Goal: Task Accomplishment & Management: Manage account settings

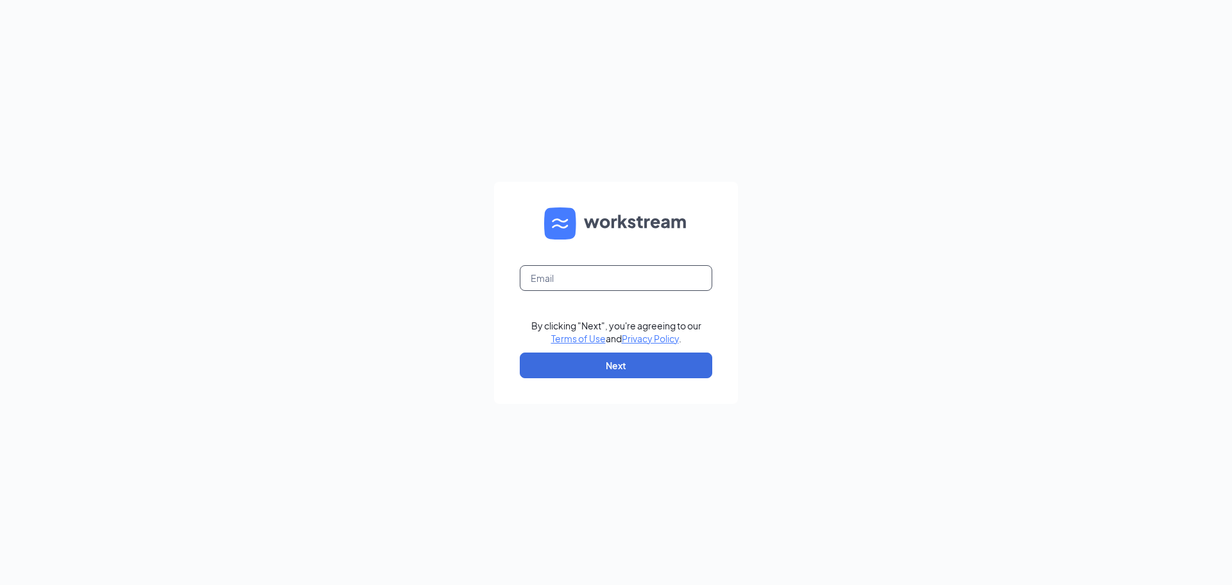
click at [649, 286] on input "text" at bounding box center [616, 278] width 193 height 26
type input "rob@generalstorespokane.com"
drag, startPoint x: 626, startPoint y: 359, endPoint x: 662, endPoint y: 365, distance: 36.5
click at [627, 361] on button "Next" at bounding box center [616, 365] width 193 height 26
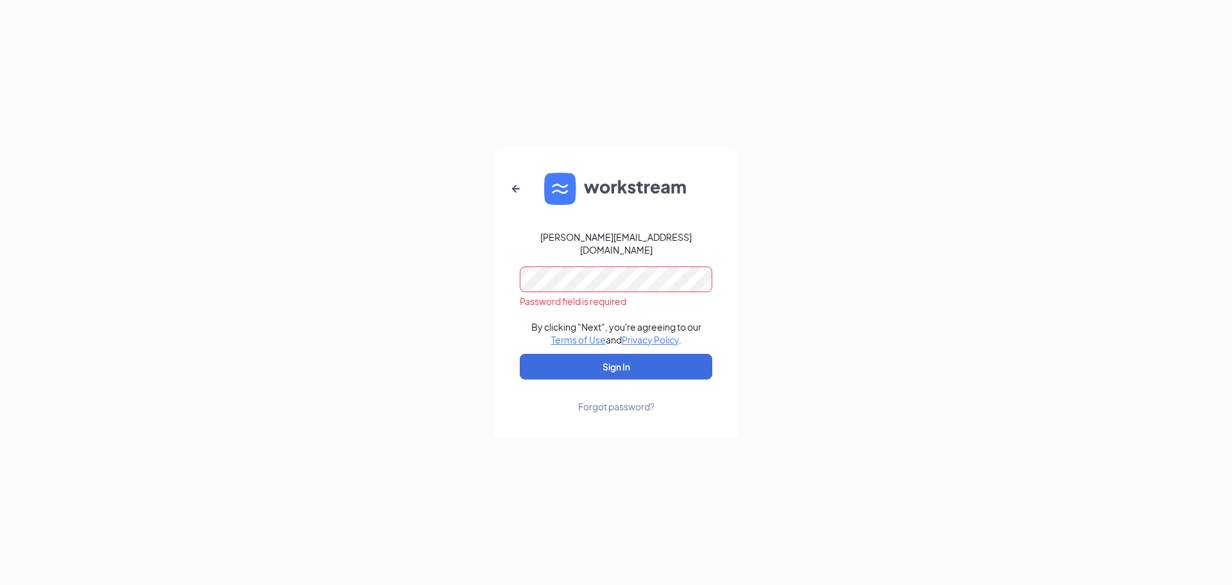
click at [766, 169] on div "rob@generalstorespokane.com Password field is required By clicking "Next", you'…" at bounding box center [616, 292] width 1232 height 585
click at [614, 246] on div "rob@generalstorespokane.com" at bounding box center [616, 243] width 193 height 26
click at [794, 316] on div "rob@generalstorespokane.com Password field is required By clicking "Next", you'…" at bounding box center [616, 292] width 1232 height 585
click at [613, 358] on button "Sign In" at bounding box center [616, 367] width 193 height 26
click at [617, 356] on button "Sign In" at bounding box center [616, 367] width 193 height 26
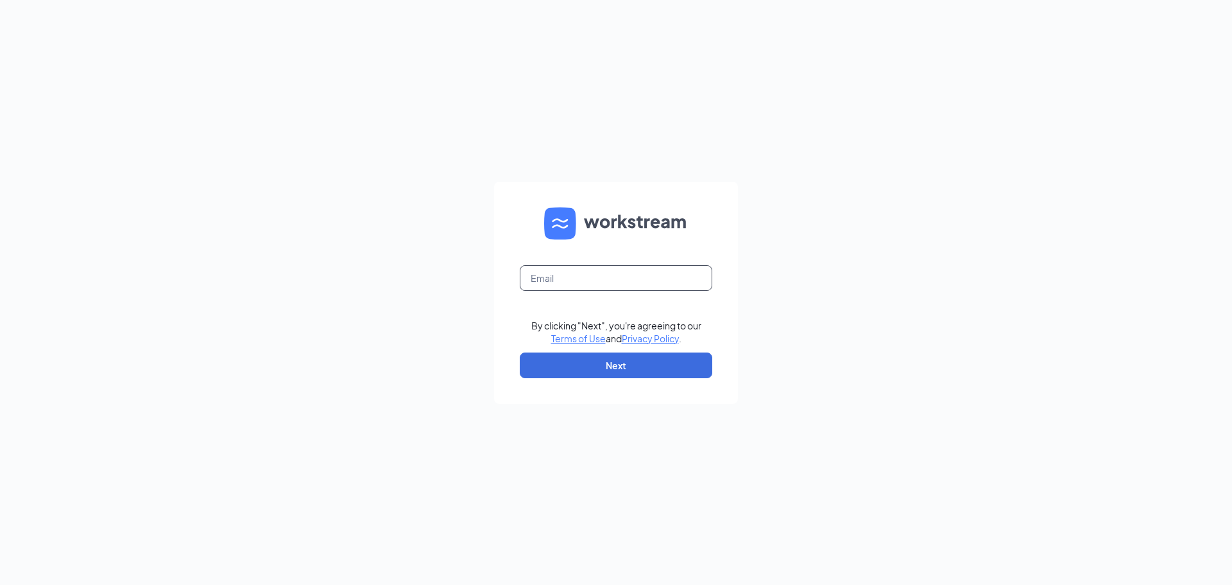
click at [657, 277] on input "text" at bounding box center [616, 278] width 193 height 26
type input "t"
type input "tbarany@generalstorespokane.com"
click at [617, 370] on button "Next" at bounding box center [616, 365] width 193 height 26
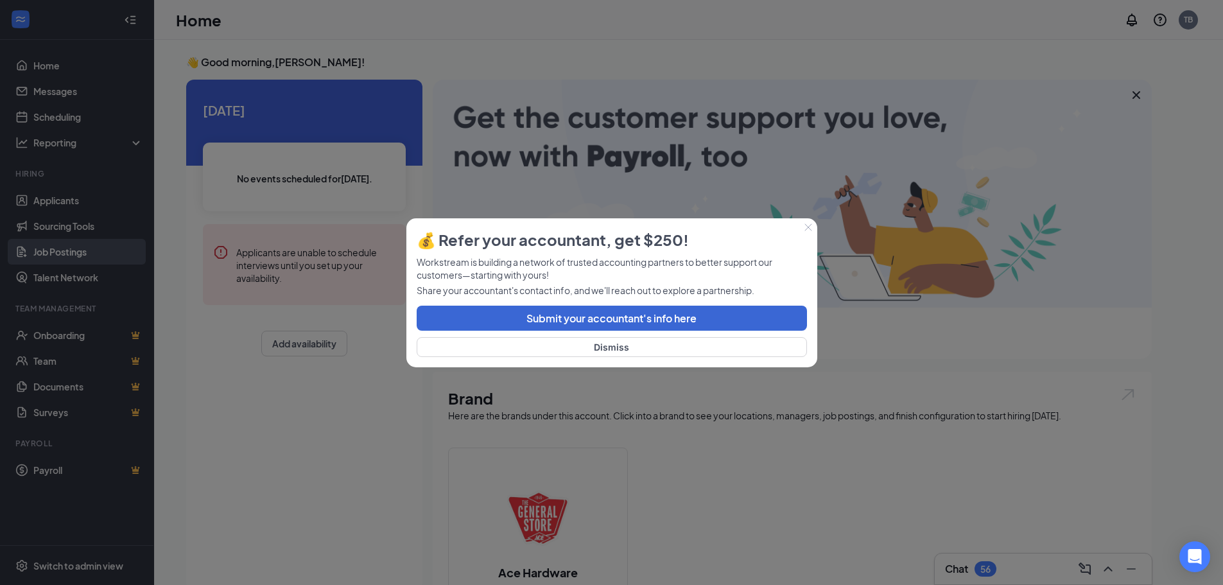
click at [55, 250] on div at bounding box center [611, 292] width 1223 height 585
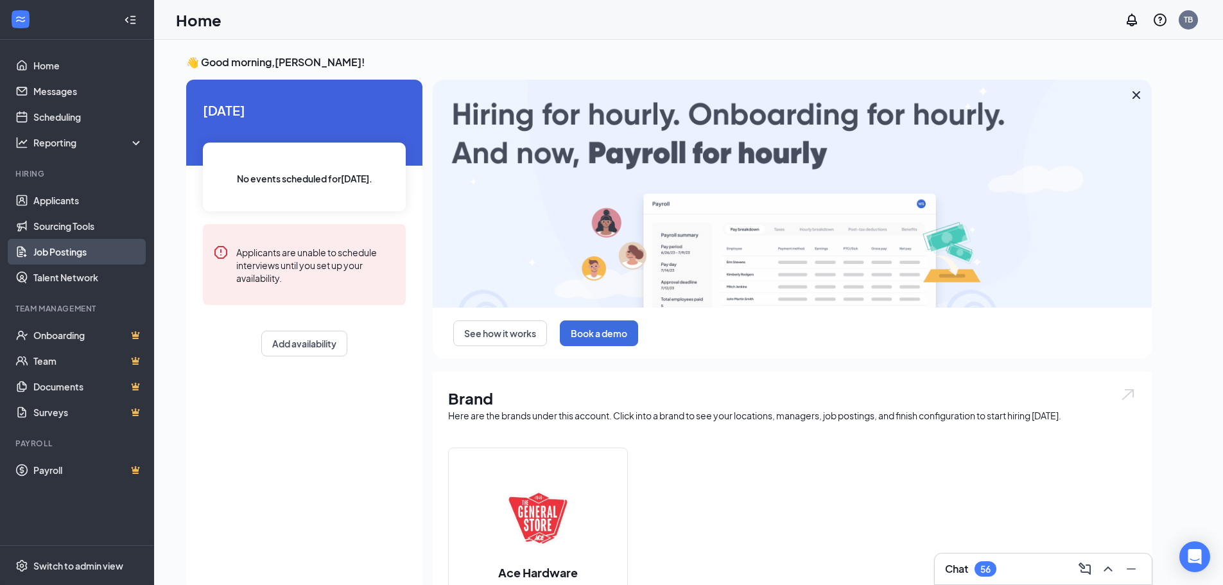
click at [55, 250] on link "Job Postings" at bounding box center [88, 252] width 110 height 26
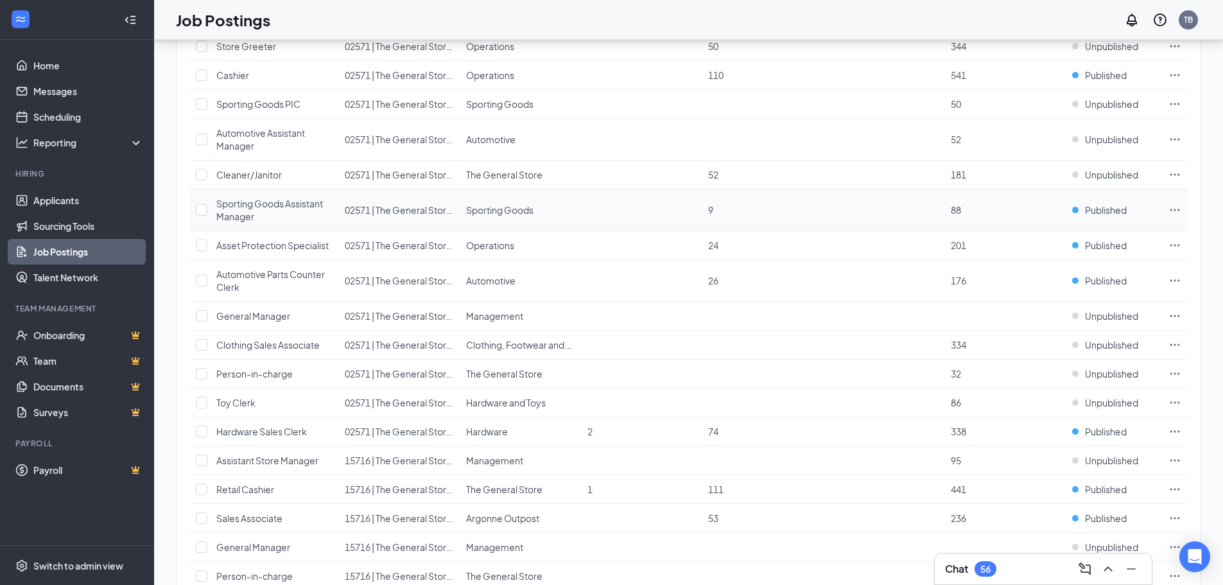
scroll to position [450, 0]
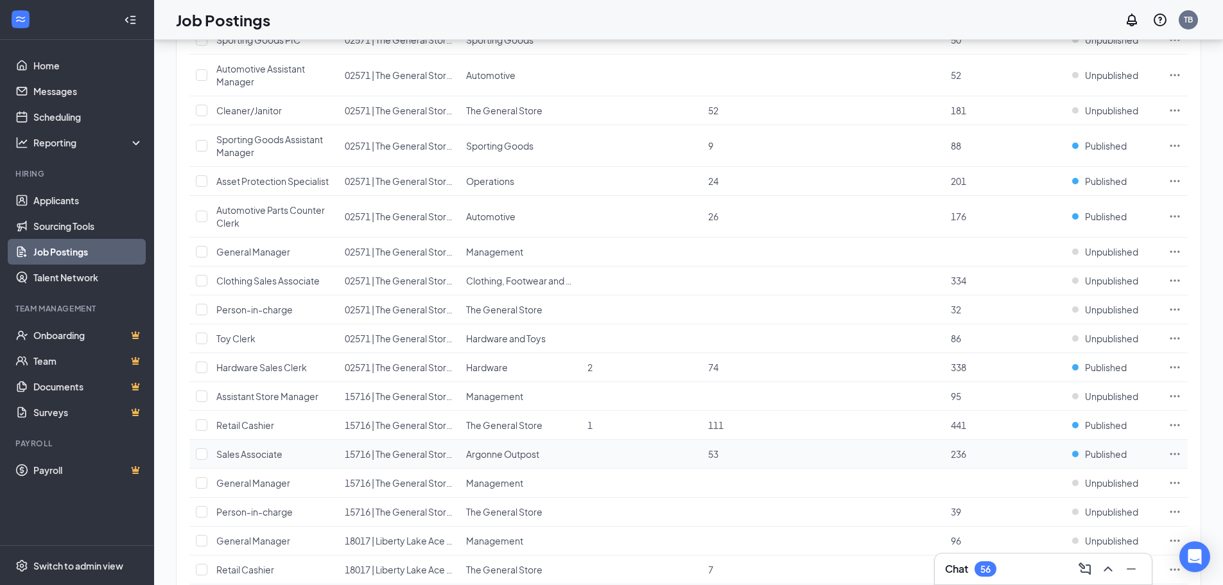
click at [1176, 454] on icon "Ellipses" at bounding box center [1174, 453] width 13 height 13
click at [202, 451] on input "checkbox" at bounding box center [202, 454] width 12 height 12
checkbox input "true"
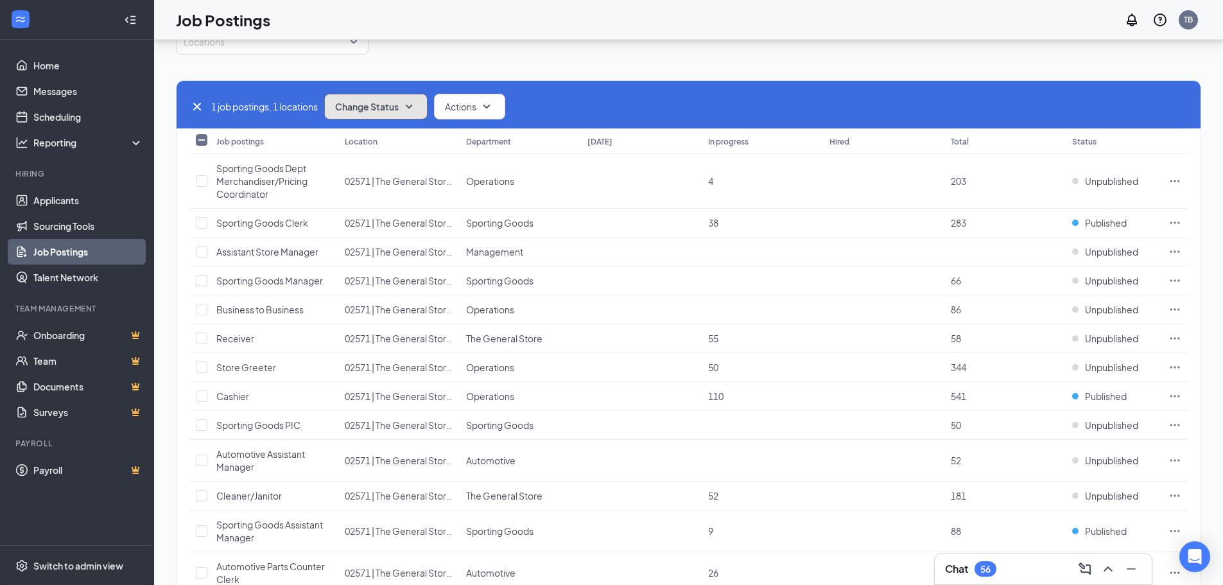
click at [417, 106] on icon "SmallChevronDown" at bounding box center [408, 106] width 15 height 15
click at [369, 171] on span "Unpublish" at bounding box center [359, 169] width 42 height 14
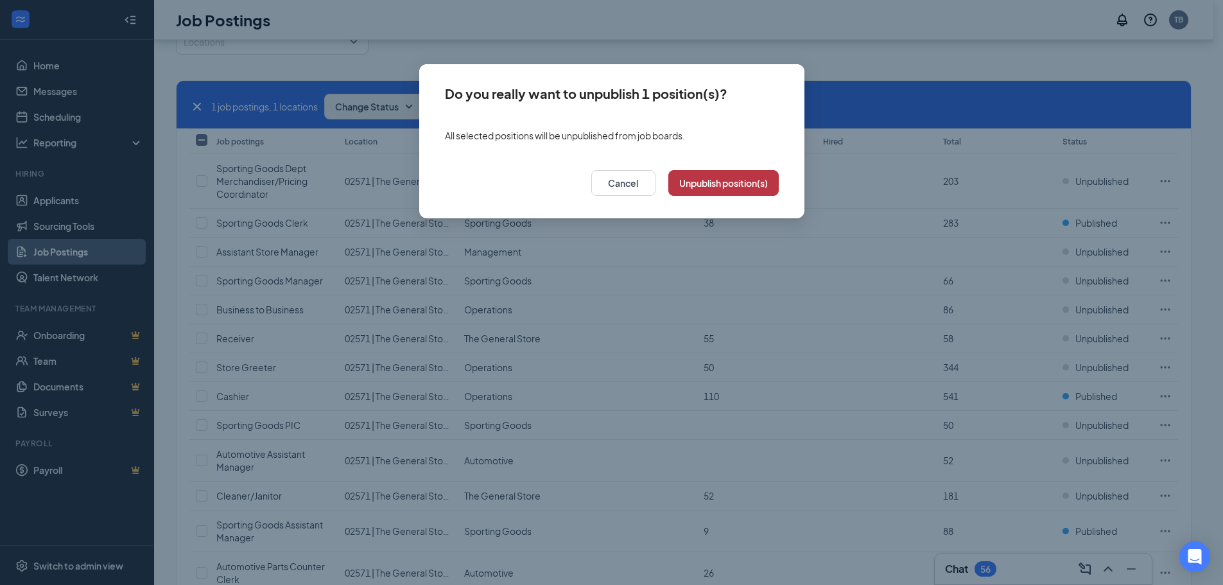
click at [738, 182] on button "Unpublish position(s)" at bounding box center [723, 183] width 110 height 26
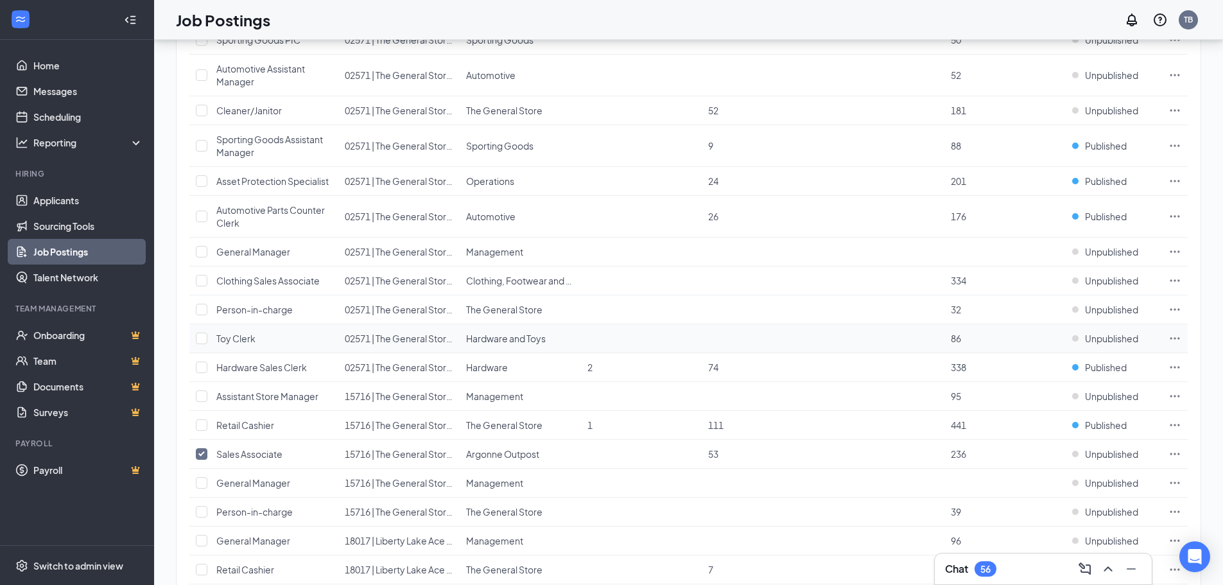
scroll to position [578, 0]
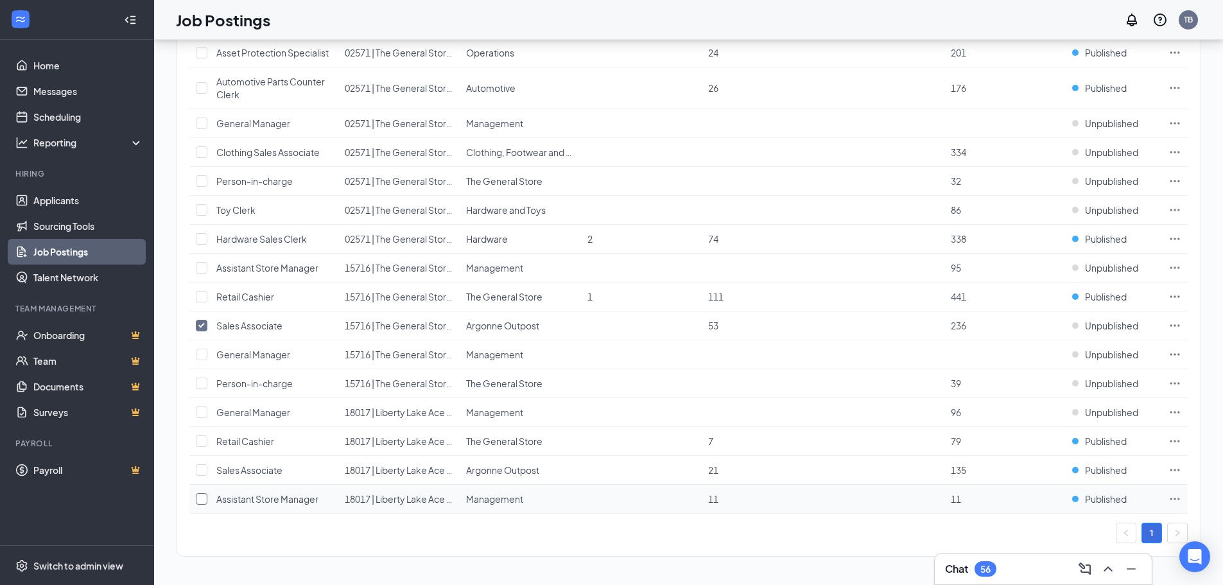
click at [200, 499] on input "checkbox" at bounding box center [202, 499] width 12 height 12
checkbox input "true"
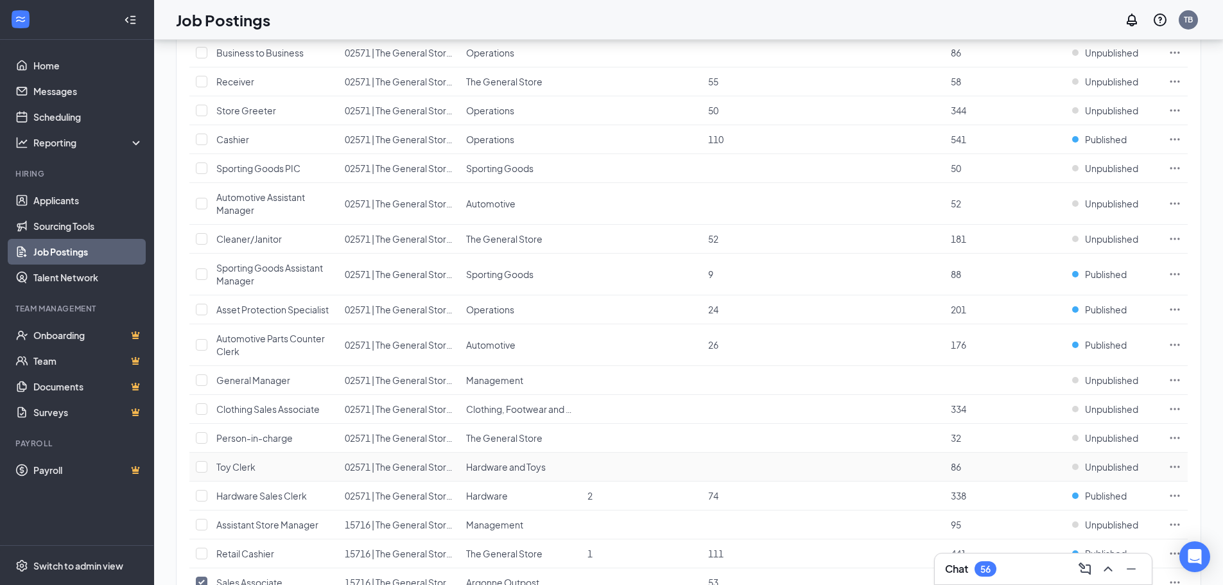
scroll to position [514, 0]
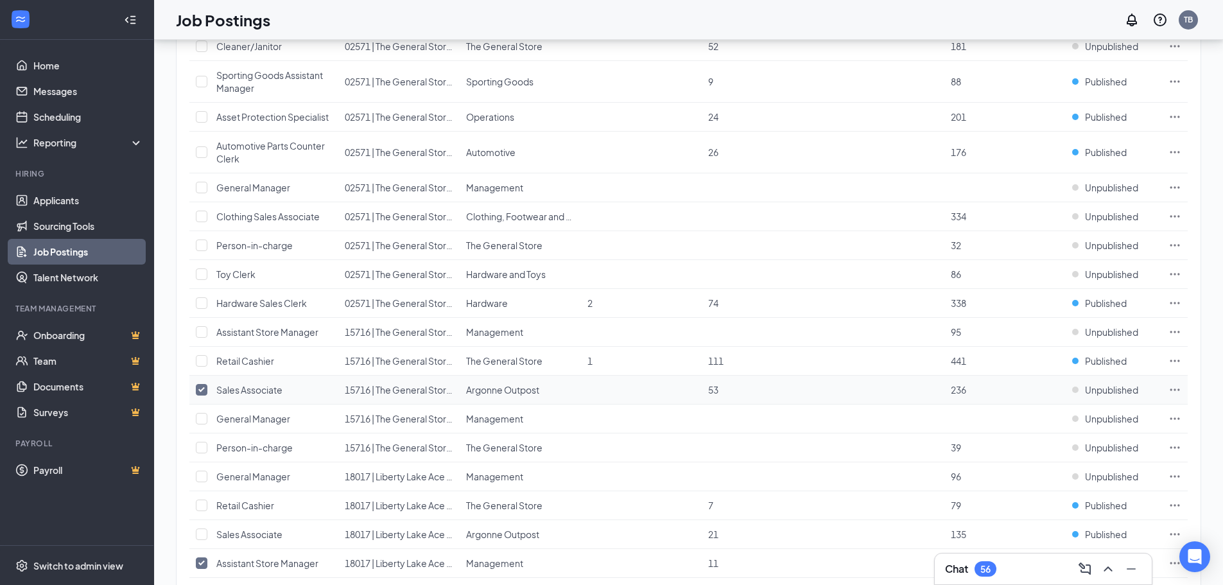
click at [200, 392] on input "checkbox" at bounding box center [202, 390] width 12 height 12
checkbox input "false"
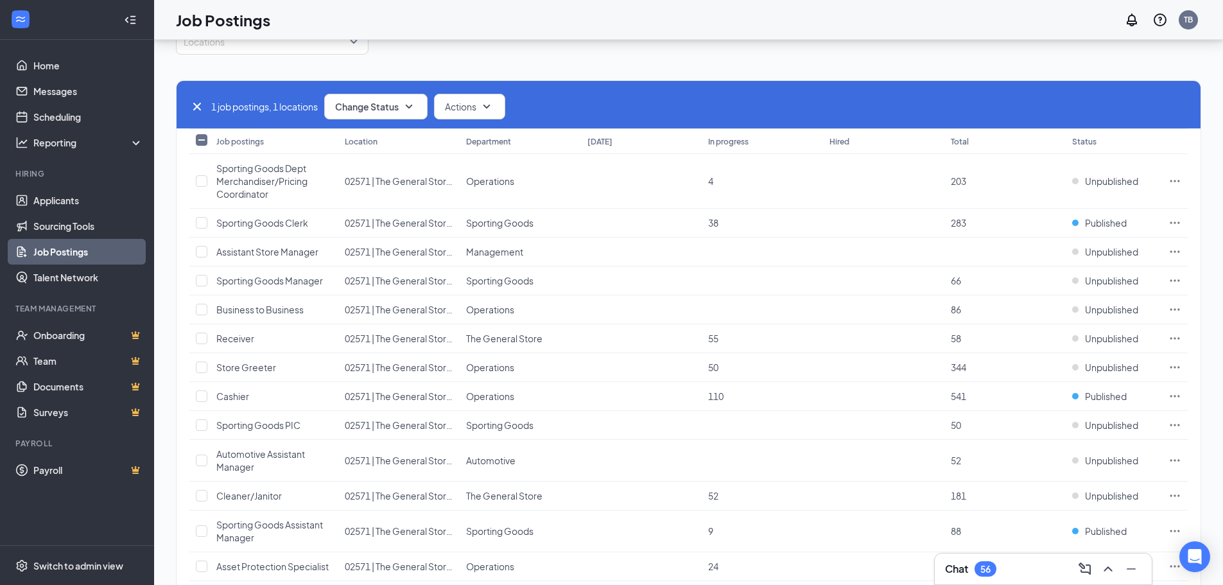
scroll to position [0, 0]
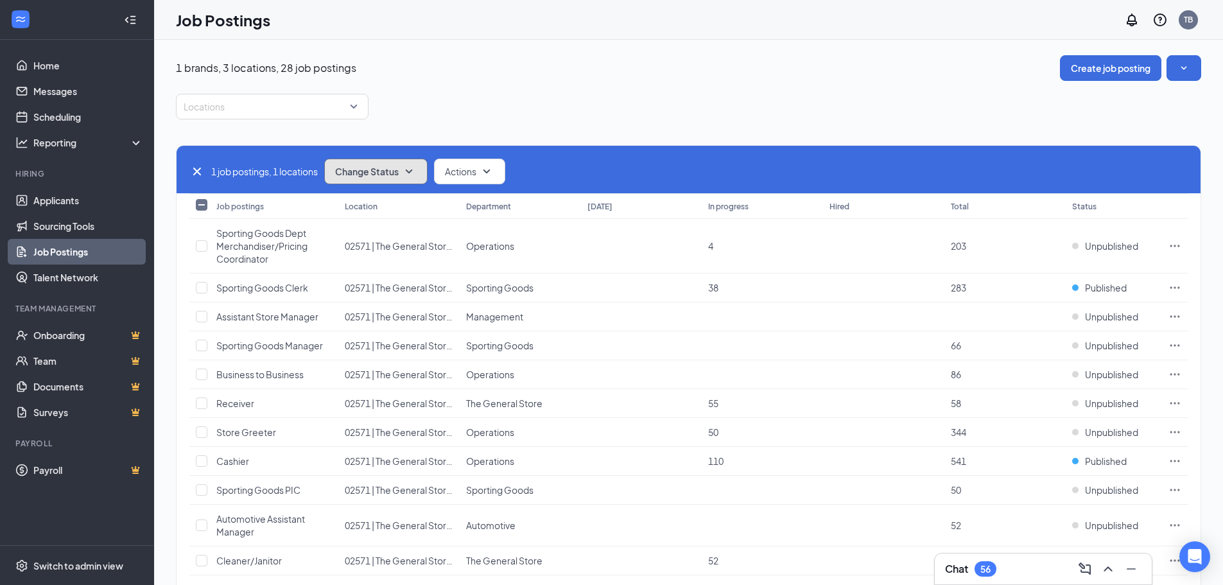
click at [406, 171] on icon "SmallChevronDown" at bounding box center [408, 171] width 15 height 15
click at [379, 239] on span "Unpublish" at bounding box center [359, 234] width 42 height 14
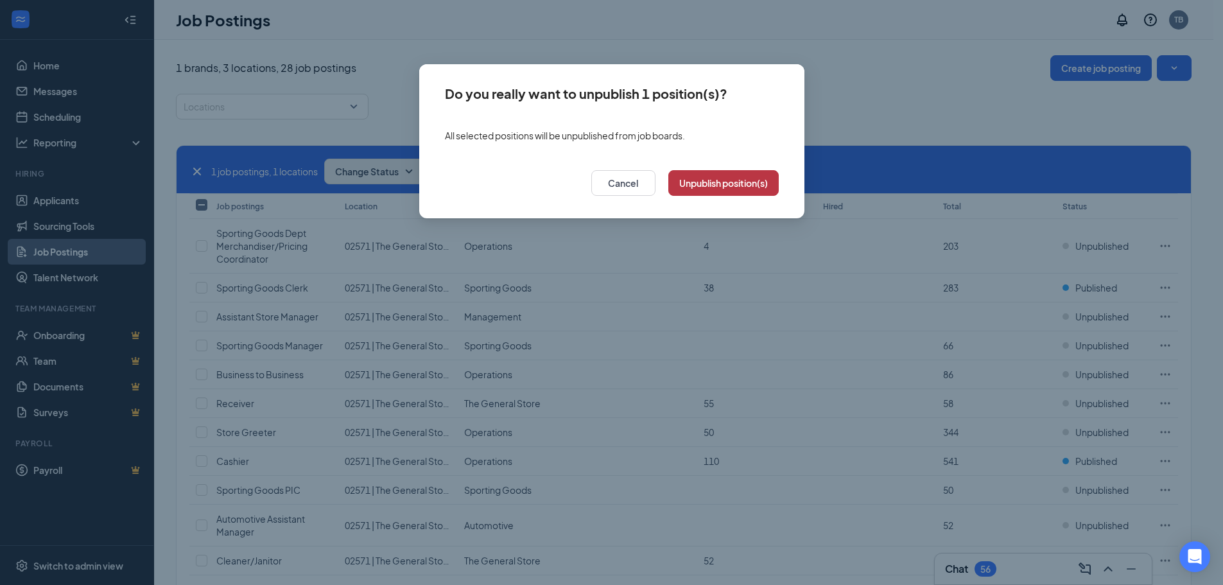
click at [733, 179] on button "Unpublish position(s)" at bounding box center [723, 183] width 110 height 26
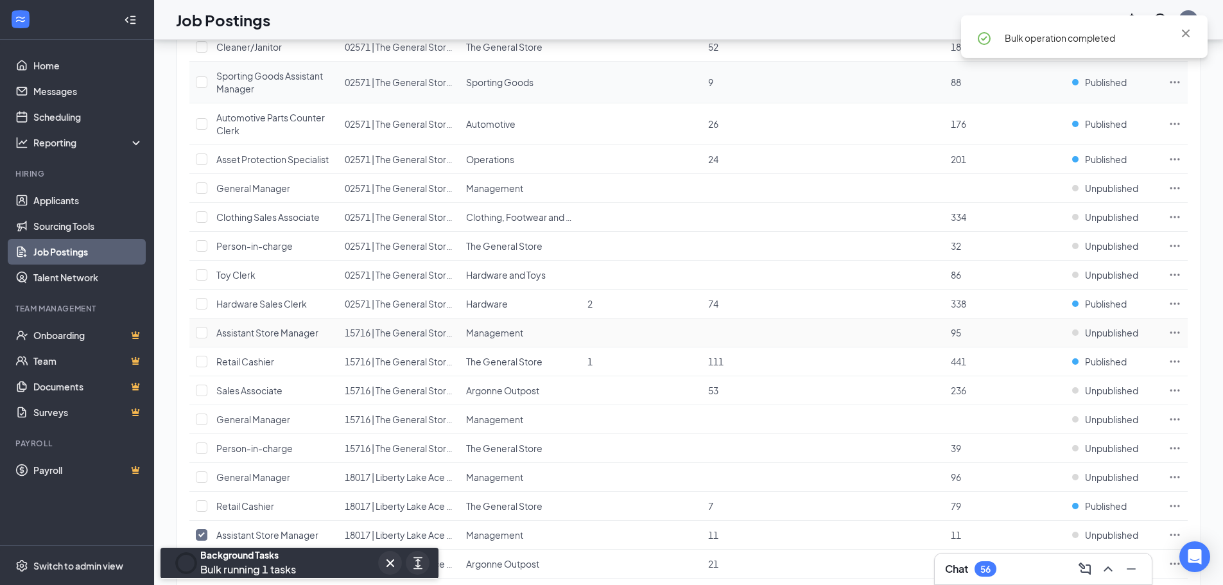
scroll to position [578, 0]
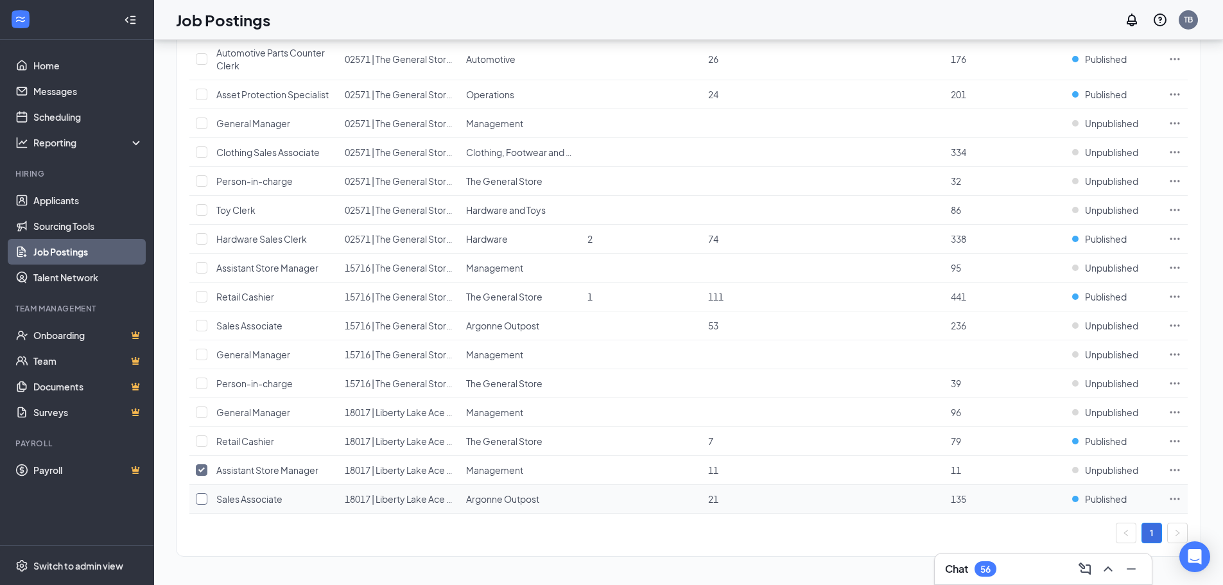
click at [204, 499] on input "checkbox" at bounding box center [202, 499] width 12 height 12
checkbox input "true"
click at [202, 472] on input "checkbox" at bounding box center [202, 470] width 12 height 12
checkbox input "false"
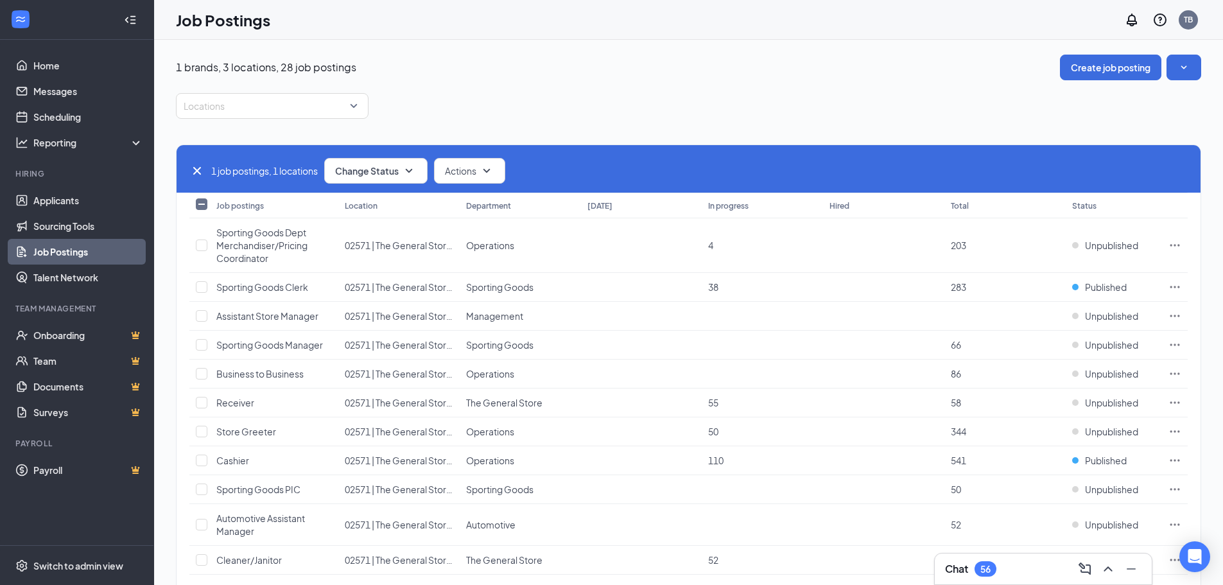
scroll to position [0, 0]
click at [417, 170] on icon "SmallChevronDown" at bounding box center [408, 171] width 15 height 15
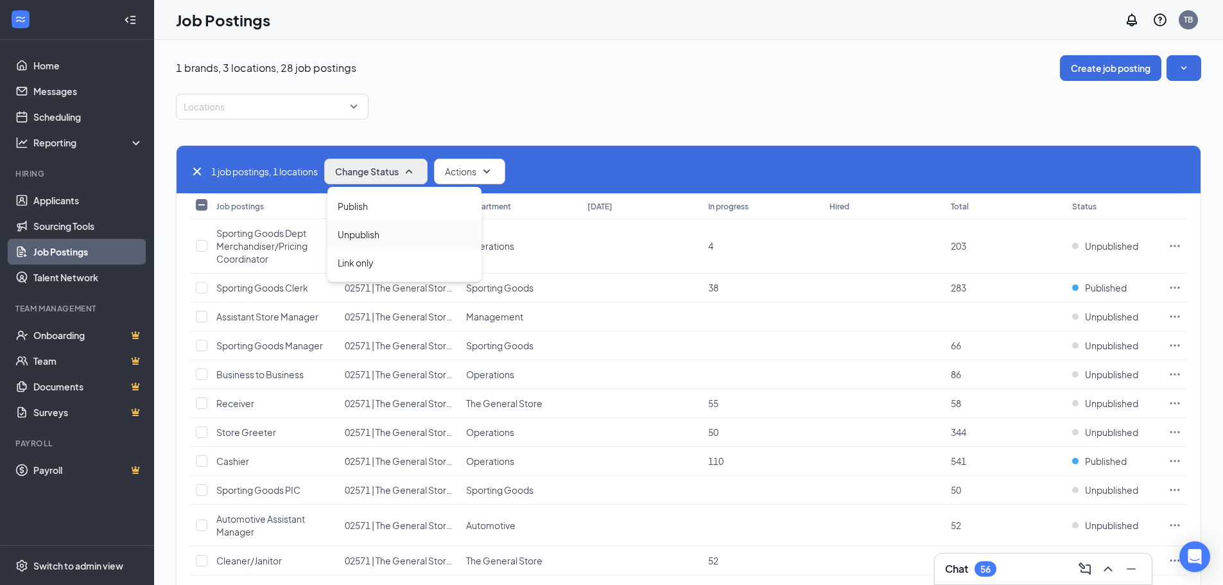
click at [381, 236] on div "Unpublish" at bounding box center [404, 234] width 154 height 28
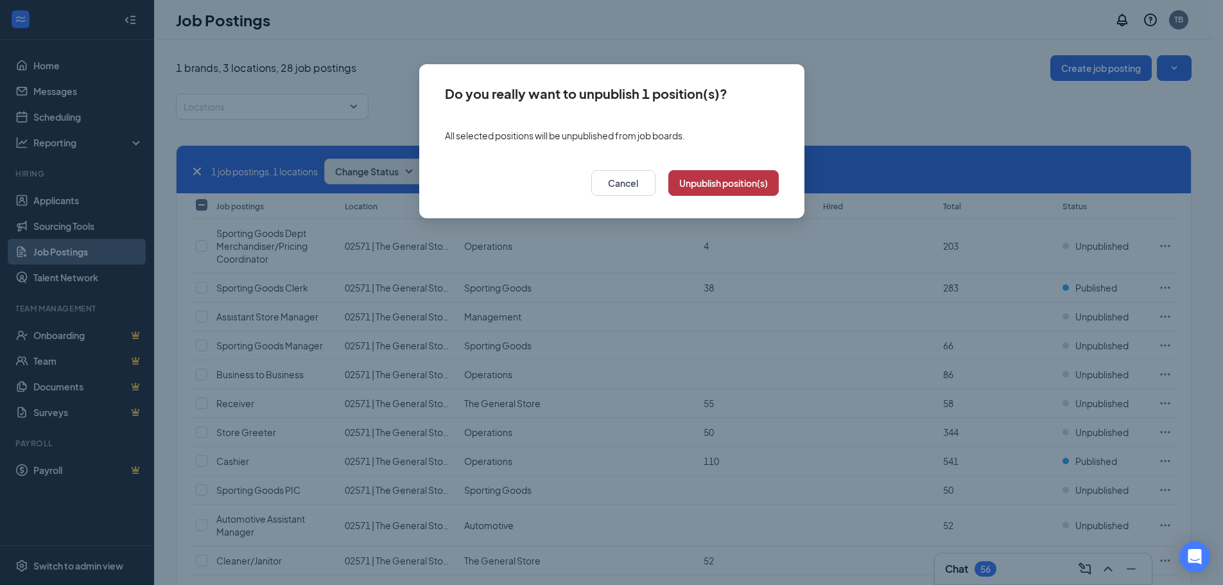
click at [707, 179] on button "Unpublish position(s)" at bounding box center [723, 183] width 110 height 26
